Goal: Task Accomplishment & Management: Manage account settings

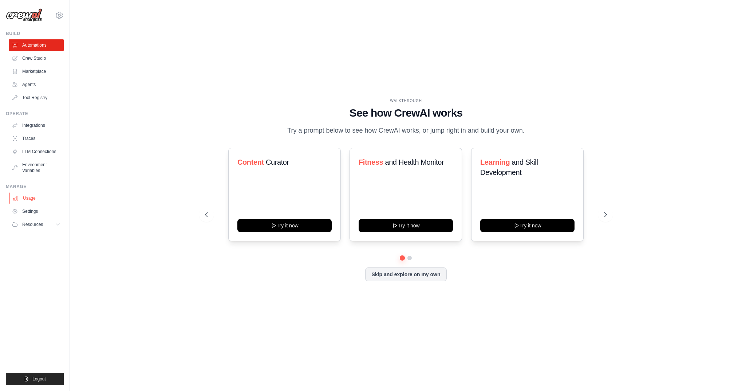
click at [27, 197] on link "Usage" at bounding box center [36, 198] width 55 height 12
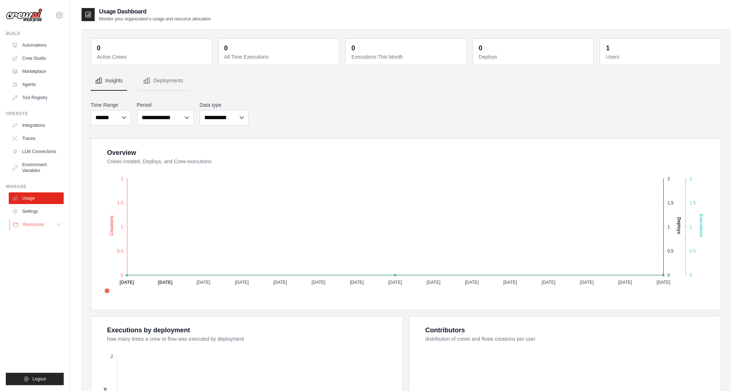
click at [36, 226] on span "Resources" at bounding box center [33, 225] width 21 height 6
click at [60, 13] on icon at bounding box center [59, 15] width 9 height 9
click at [40, 50] on link "Settings" at bounding box center [59, 49] width 64 height 13
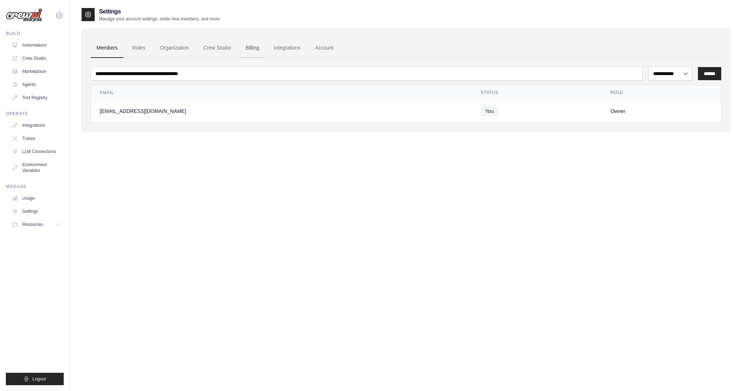
click at [254, 47] on link "Billing" at bounding box center [252, 48] width 25 height 20
